Goal: Check status: Check status

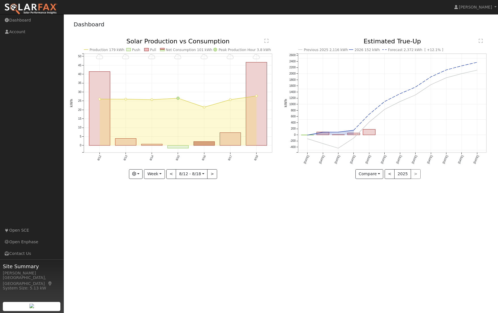
click at [153, 179] on div "8/18 - MostlyCloudy 8/17 - MostlyCloudy 8/16 - Cloudy 8/15 - MostlyCloudy 8/14 …" at bounding box center [174, 112] width 214 height 149
click at [154, 178] on button "Week" at bounding box center [154, 174] width 21 height 10
click at [157, 200] on link "Month" at bounding box center [163, 202] width 39 height 8
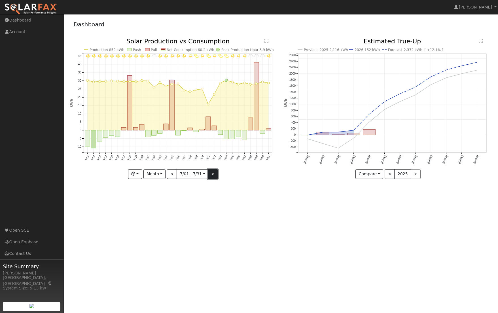
click at [213, 176] on button ">" at bounding box center [213, 174] width 10 height 10
type input "[DATE]"
